Goal: Entertainment & Leisure: Consume media (video, audio)

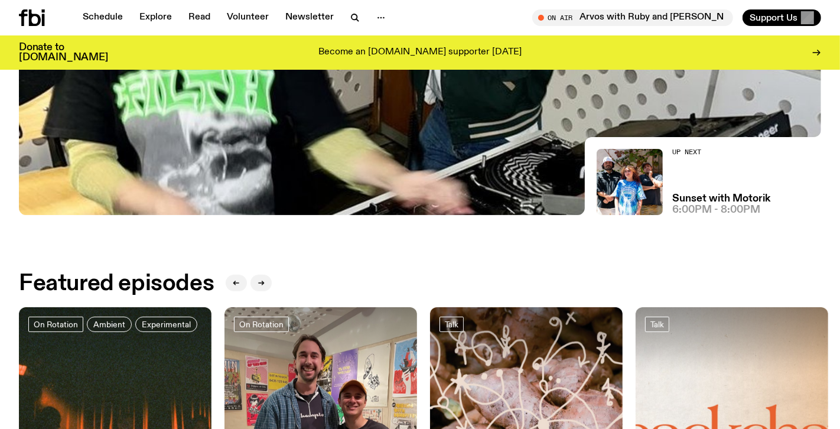
scroll to position [386, 0]
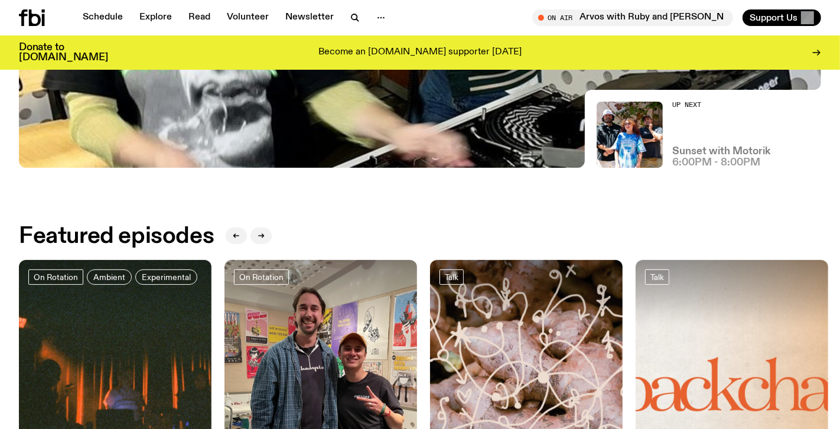
click at [705, 152] on h3 "Sunset with Motorik" at bounding box center [721, 151] width 98 height 10
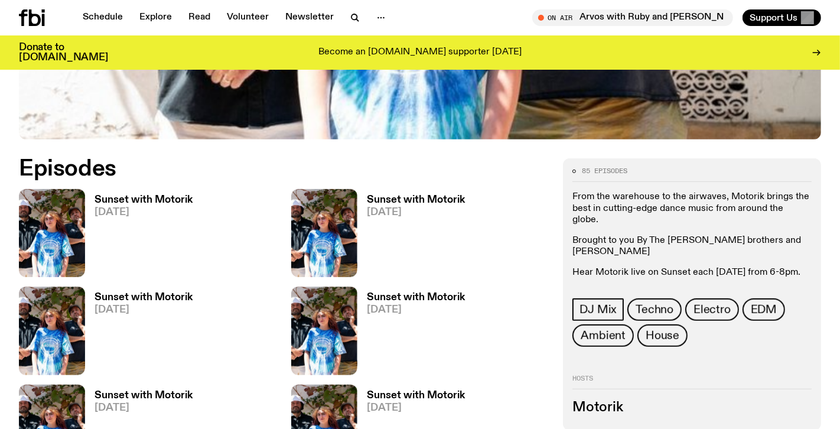
scroll to position [482, 0]
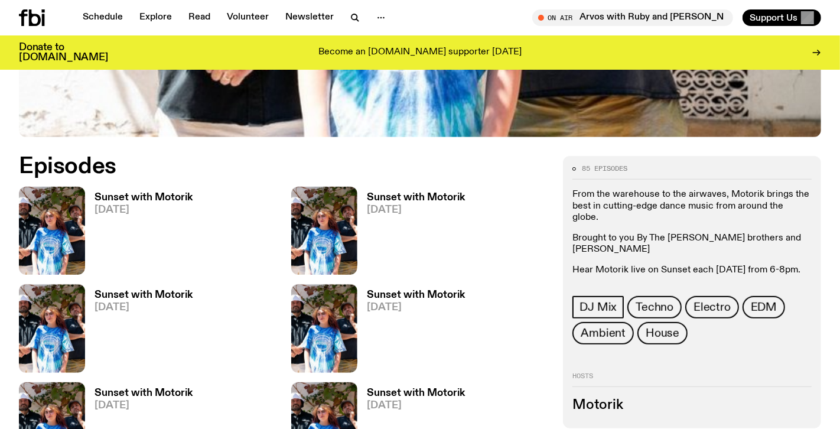
click at [138, 196] on h3 "Sunset with Motorik" at bounding box center [144, 198] width 98 height 10
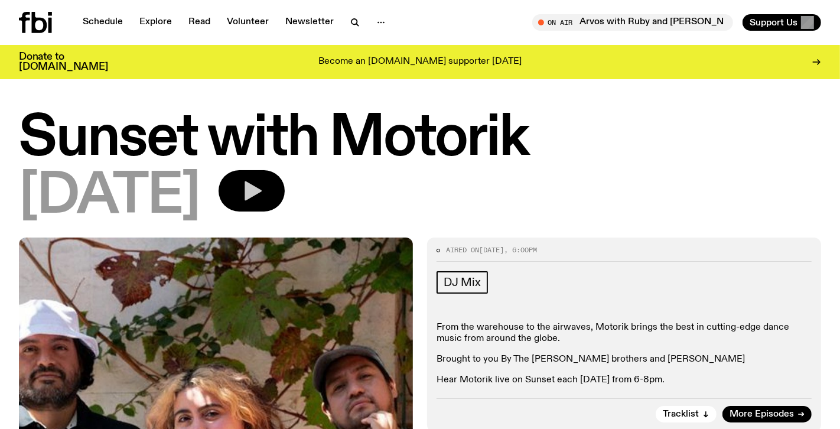
click at [263, 198] on icon "button" at bounding box center [252, 191] width 24 height 24
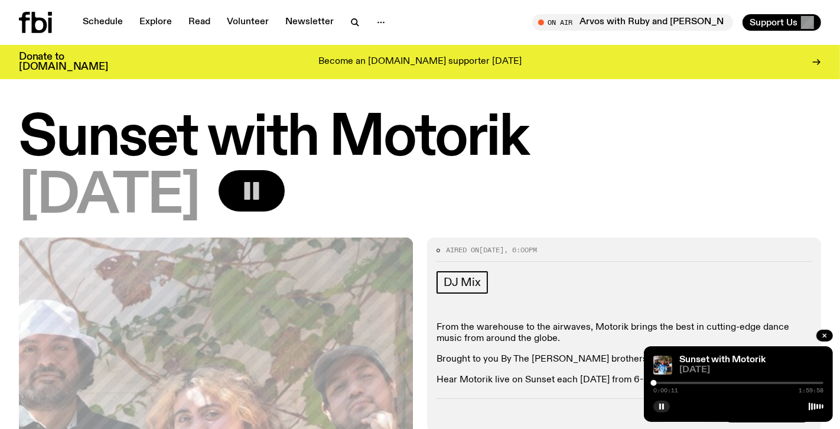
click at [591, 217] on div "[DATE]" at bounding box center [420, 196] width 802 height 53
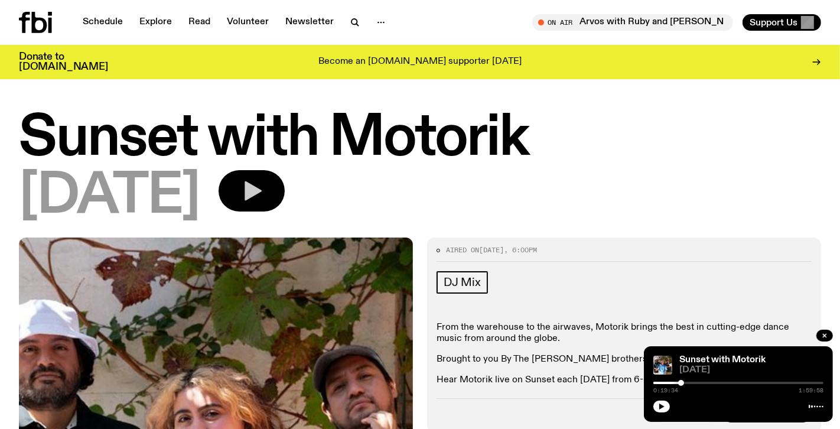
click at [662, 410] on button "button" at bounding box center [661, 406] width 17 height 12
